Goal: Task Accomplishment & Management: Complete application form

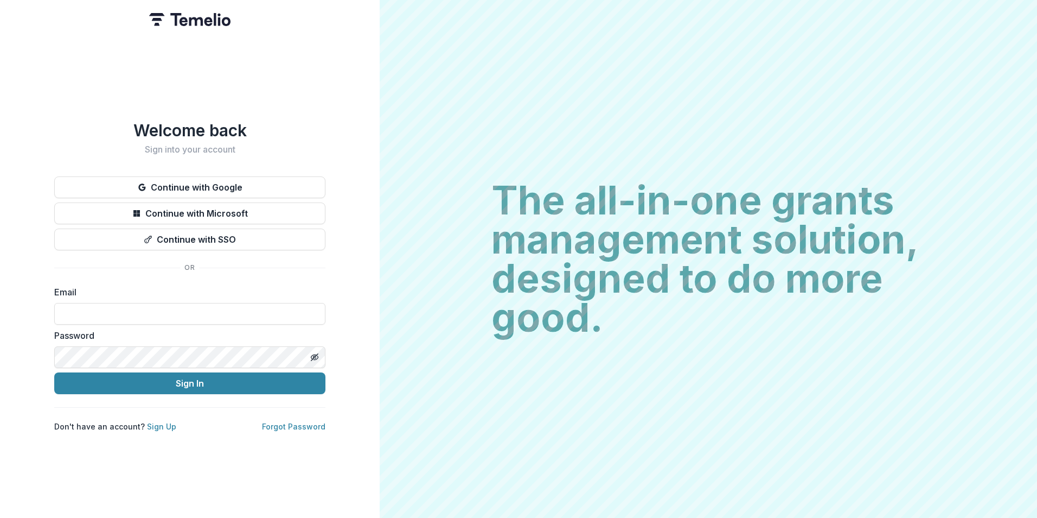
click at [686, 105] on div "The all-in-one grants management solution, designed to do more good. The all-in…" at bounding box center [709, 259] width 658 height 518
drag, startPoint x: 152, startPoint y: 307, endPoint x: 172, endPoint y: 324, distance: 26.1
click at [152, 307] on input at bounding box center [189, 314] width 271 height 22
type input "**********"
click at [54, 372] on button "Sign In" at bounding box center [189, 383] width 271 height 22
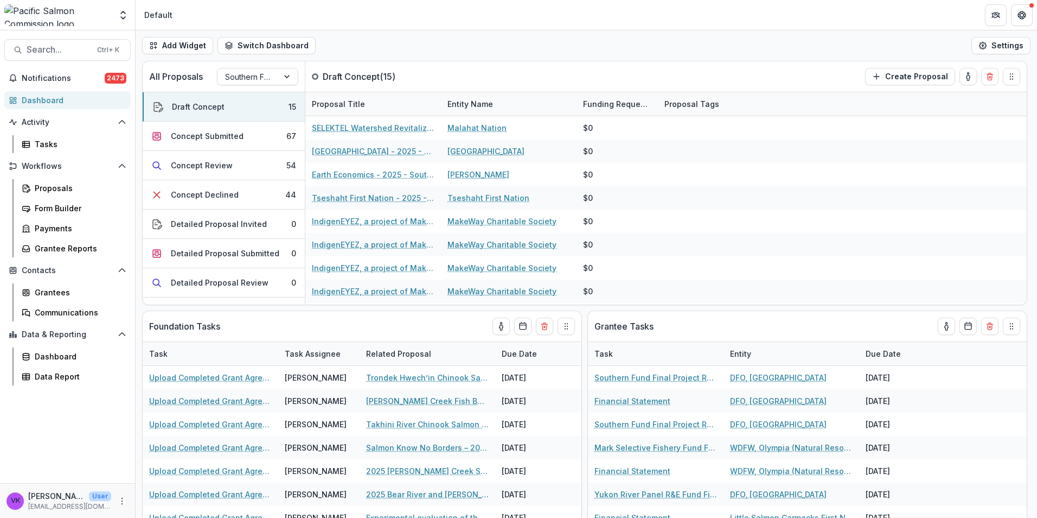
click at [658, 19] on header "Default" at bounding box center [587, 15] width 902 height 30
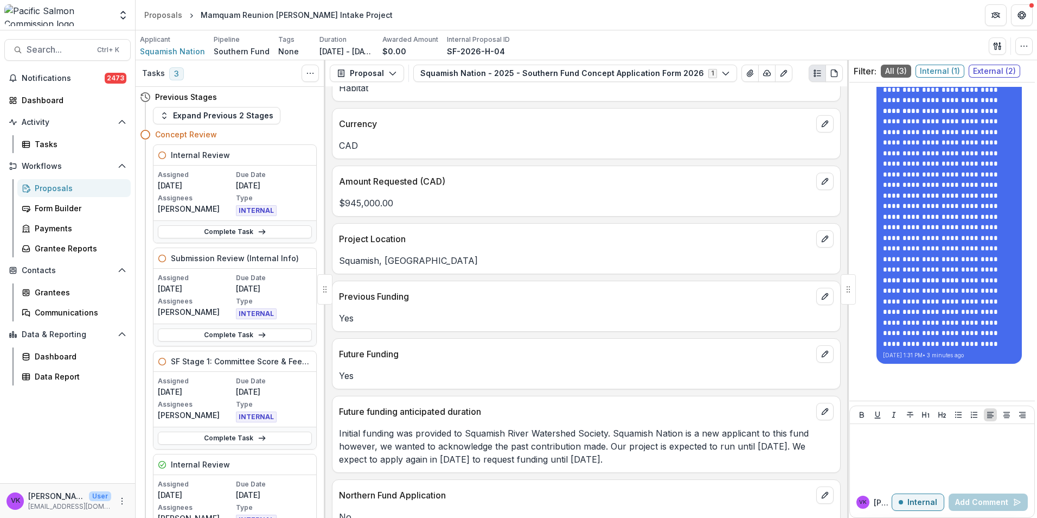
scroll to position [705, 0]
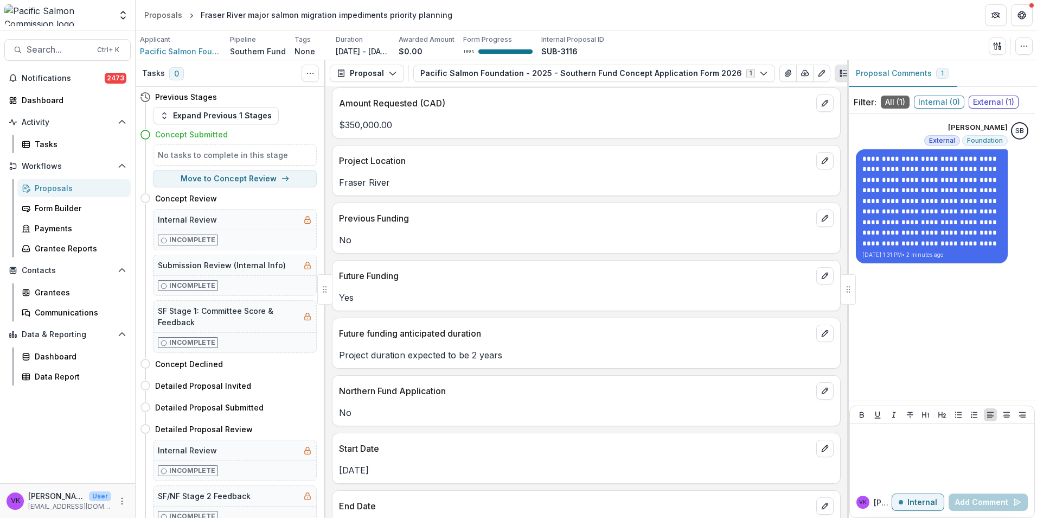
scroll to position [651, 0]
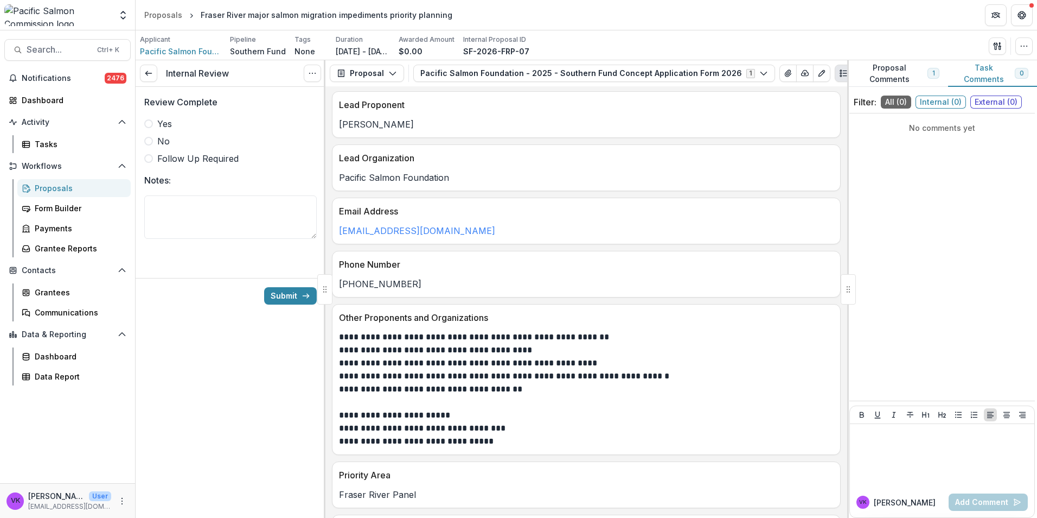
scroll to position [163, 0]
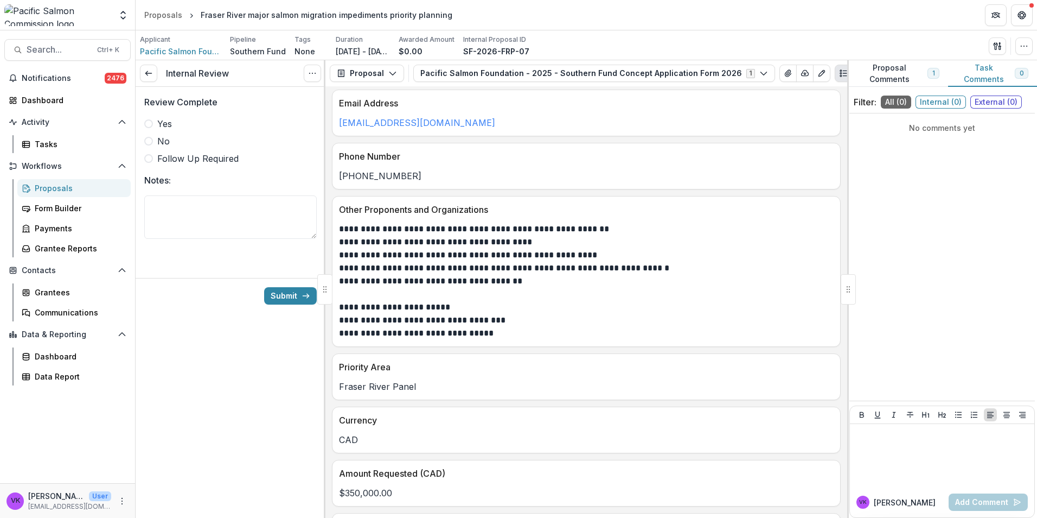
drag, startPoint x: 281, startPoint y: 228, endPoint x: 329, endPoint y: 237, distance: 49.1
click at [281, 228] on textarea "Notes:" at bounding box center [230, 216] width 173 height 43
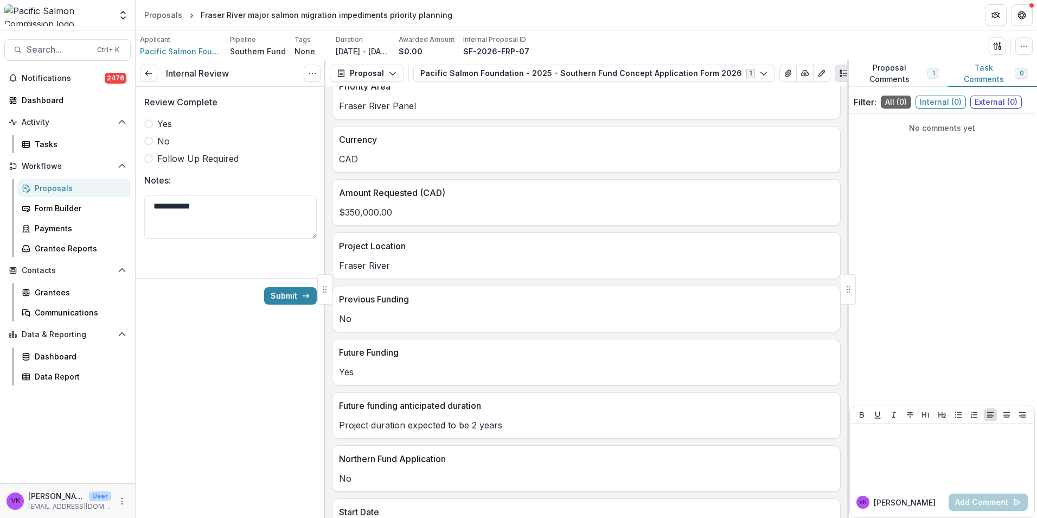
scroll to position [543, 0]
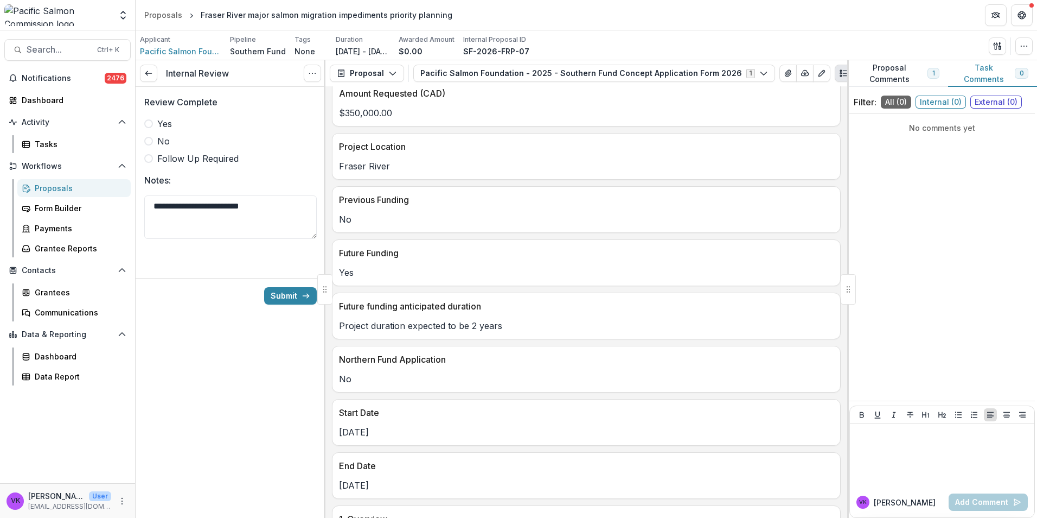
drag, startPoint x: 147, startPoint y: 123, endPoint x: 373, endPoint y: 147, distance: 227.5
click at [148, 123] on span at bounding box center [148, 123] width 9 height 9
click at [267, 200] on textarea "**********" at bounding box center [230, 216] width 173 height 43
type textarea "**********"
click at [196, 380] on div "**********" at bounding box center [231, 288] width 190 height 457
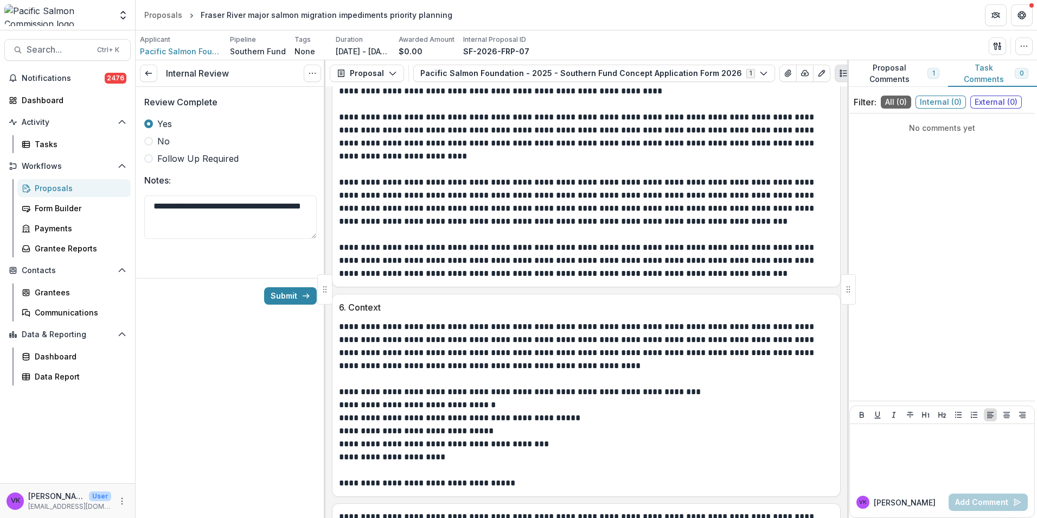
scroll to position [1784, 0]
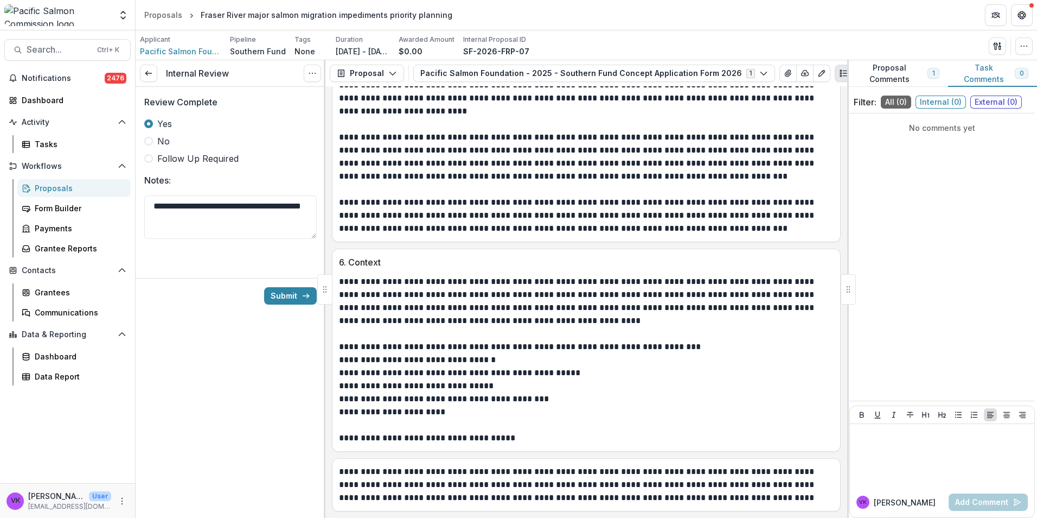
drag, startPoint x: 151, startPoint y: 161, endPoint x: 174, endPoint y: 170, distance: 24.1
click at [162, 166] on div "**********" at bounding box center [230, 174] width 173 height 174
click at [151, 160] on span at bounding box center [148, 158] width 9 height 9
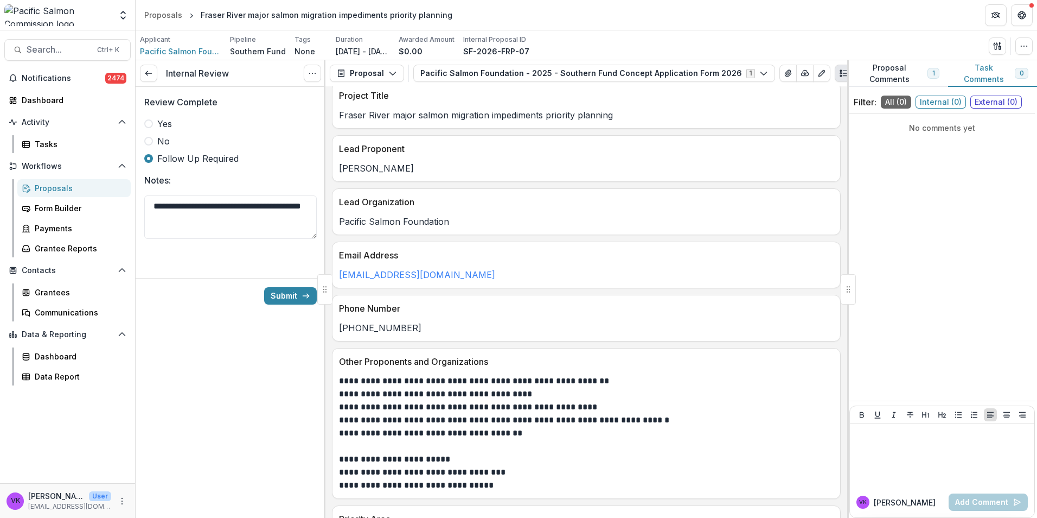
scroll to position [0, 0]
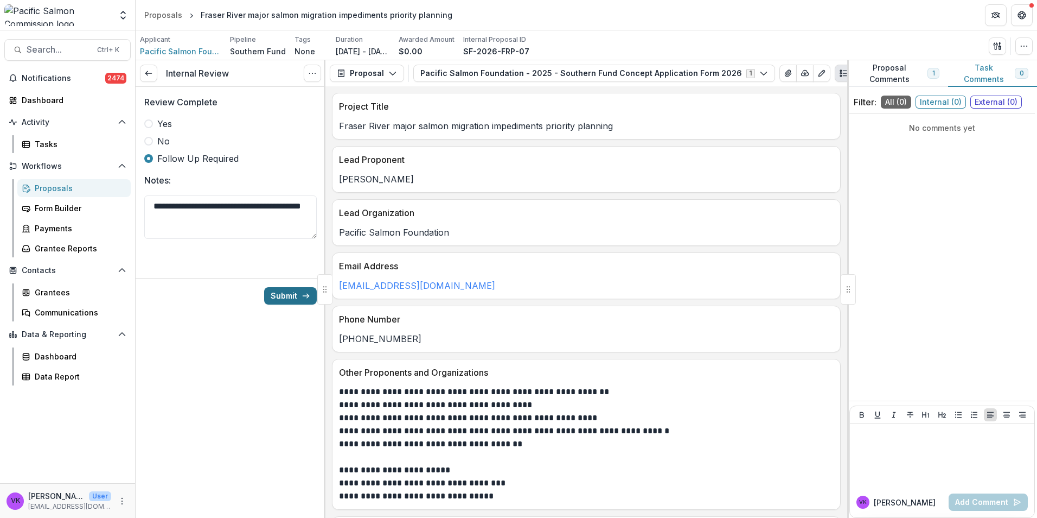
click at [284, 299] on button "Submit" at bounding box center [290, 295] width 53 height 17
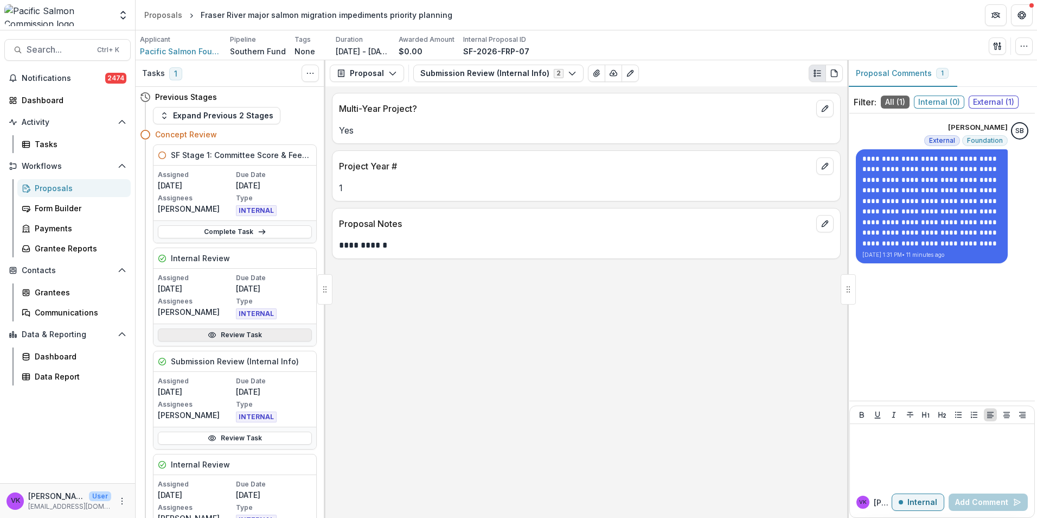
click at [239, 331] on link "Review Task" at bounding box center [235, 334] width 154 height 13
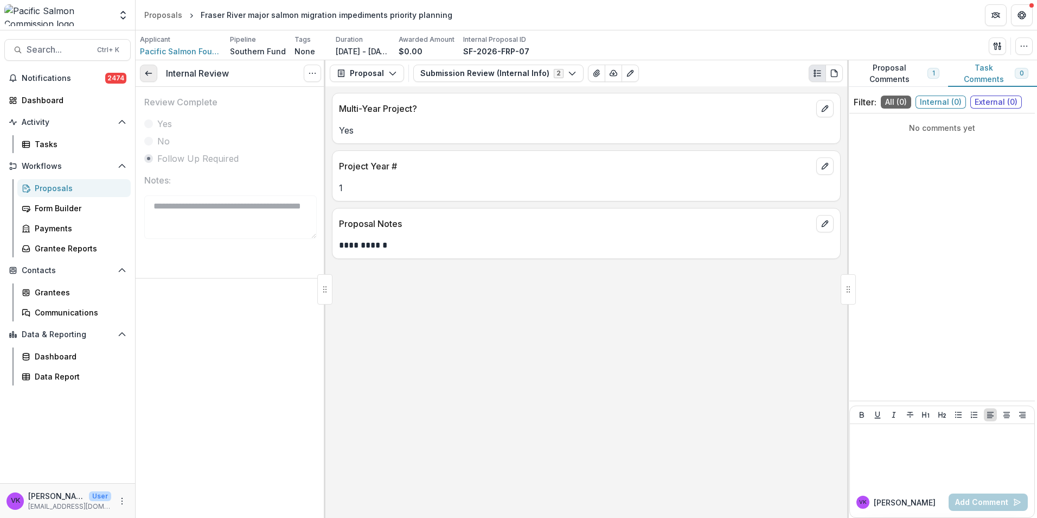
click at [144, 78] on link at bounding box center [148, 73] width 17 height 17
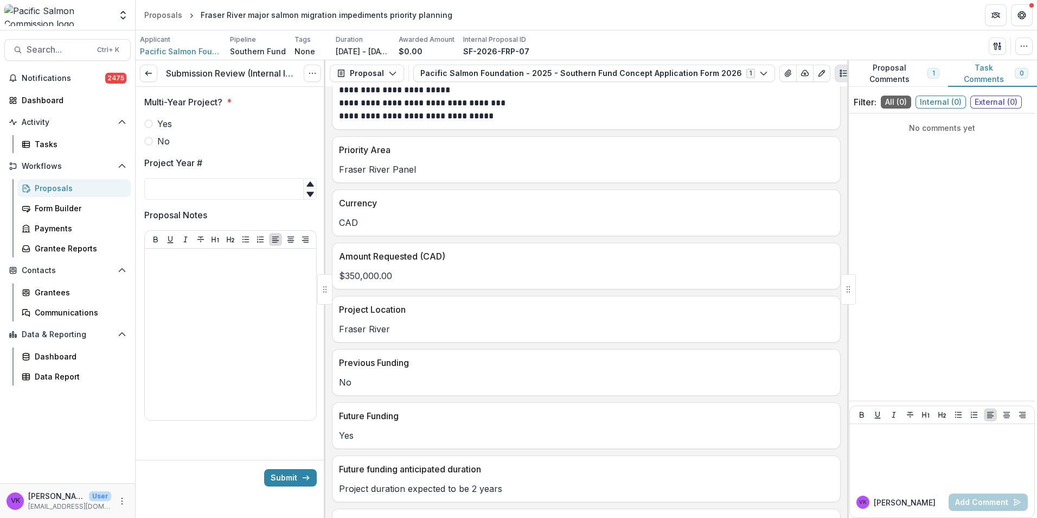
scroll to position [543, 0]
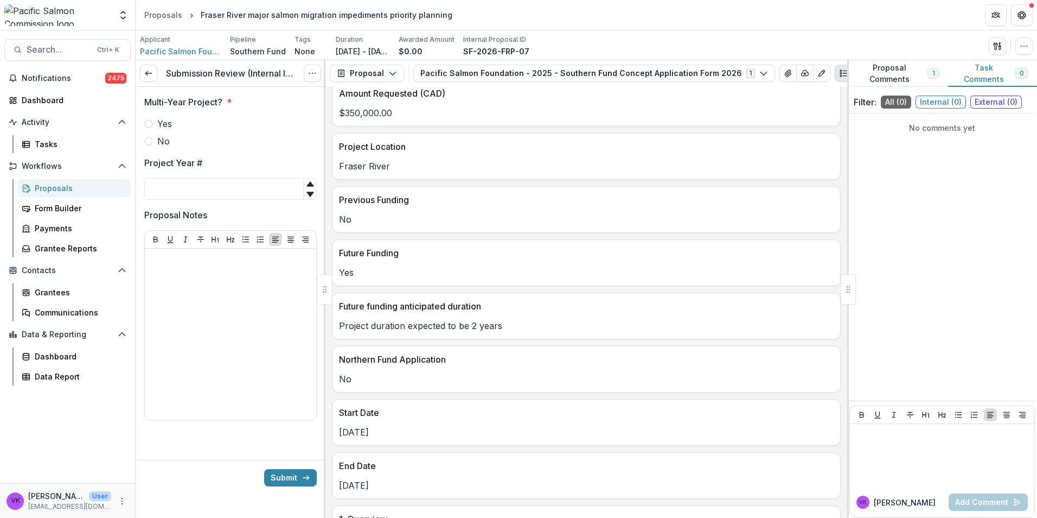
click at [148, 120] on span at bounding box center [148, 123] width 9 height 9
click at [203, 189] on input "Project Year #" at bounding box center [230, 189] width 173 height 22
type input "*"
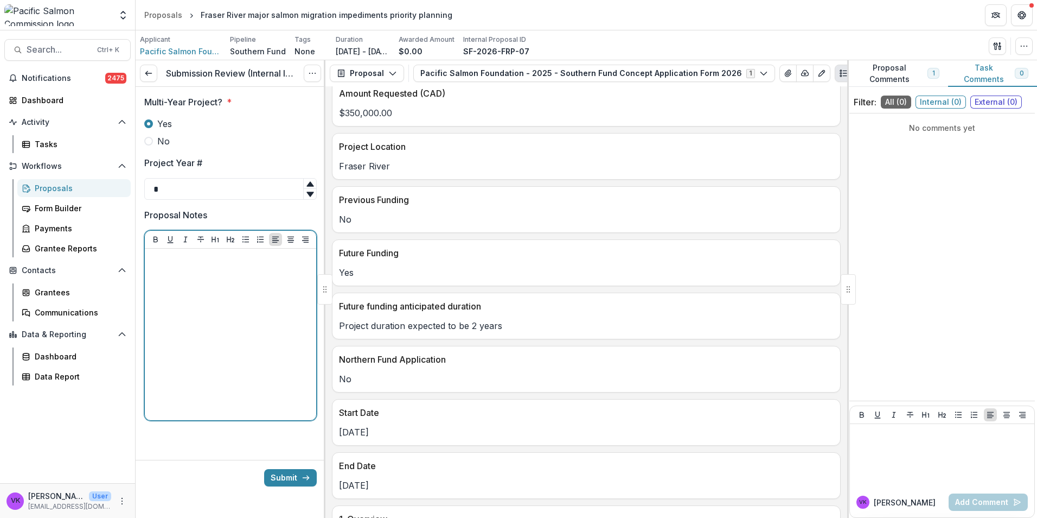
click at [215, 286] on div at bounding box center [230, 334] width 163 height 163
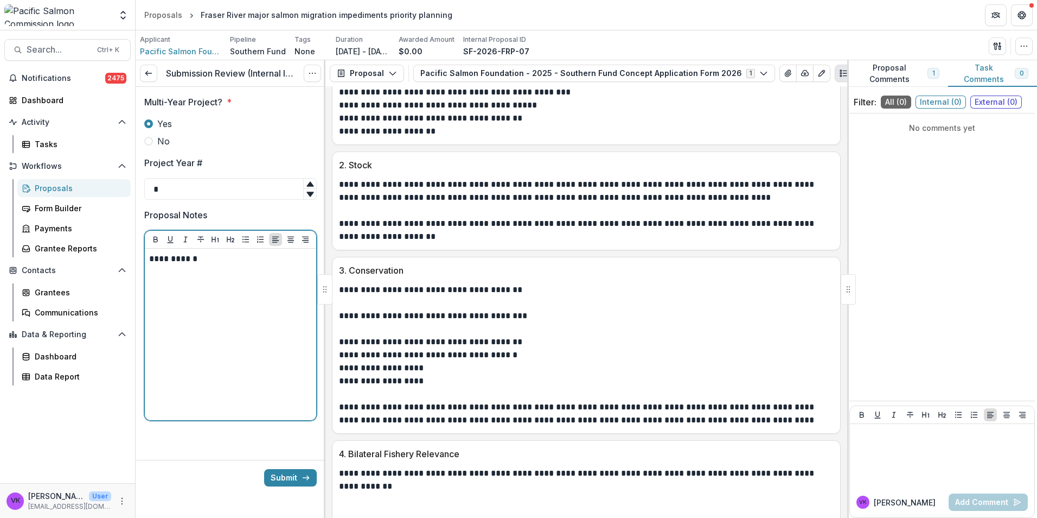
scroll to position [1194, 0]
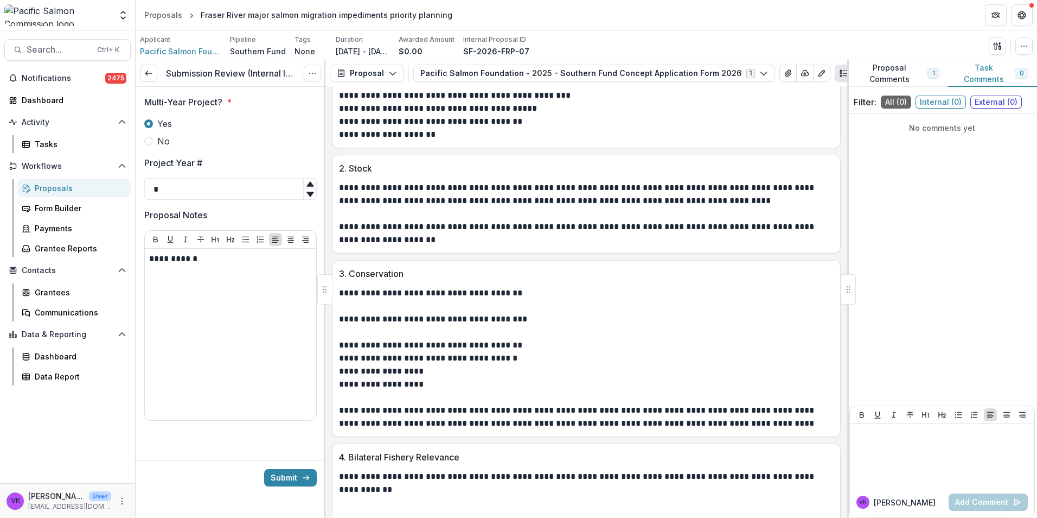
drag, startPoint x: 289, startPoint y: 474, endPoint x: 503, endPoint y: 488, distance: 214.3
click at [290, 475] on button "Submit" at bounding box center [290, 477] width 53 height 17
